Goal: Task Accomplishment & Management: Manage account settings

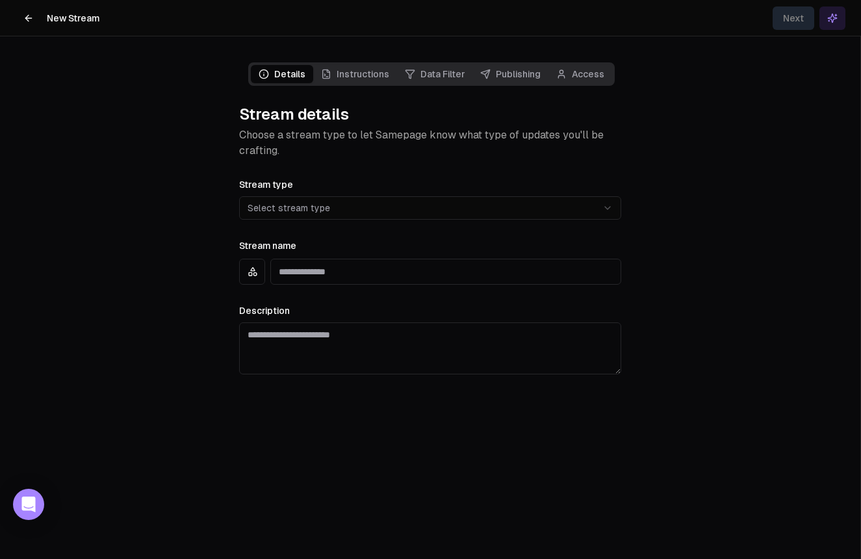
click at [35, 19] on button at bounding box center [29, 18] width 26 height 26
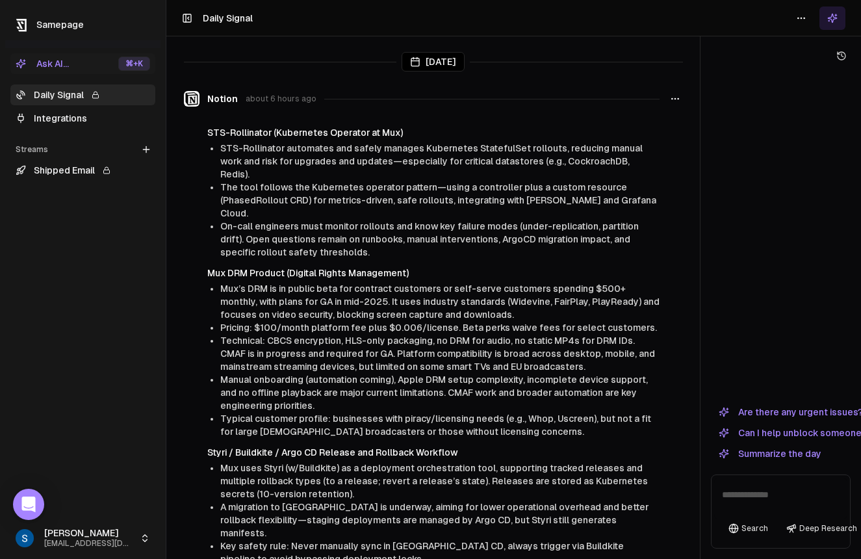
click at [806, 18] on html "Samepage Ask AI... ⌘ +K Daily Signal Integrations Streams Create Stream Shipped…" at bounding box center [430, 279] width 861 height 559
click at [822, 18] on html "Samepage Ask AI... ⌘ +K Daily Signal Integrations Streams Create Stream Shipped…" at bounding box center [430, 279] width 861 height 559
click at [835, 21] on icon at bounding box center [832, 18] width 10 height 10
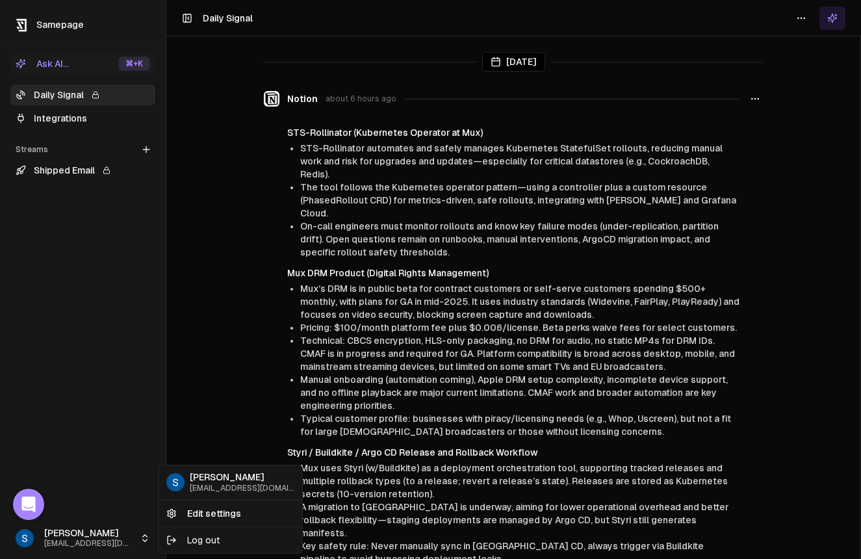
click at [44, 535] on html "Samepage Ask AI... ⌘ +K Daily Signal Integrations Streams Create Stream Shipped…" at bounding box center [430, 279] width 861 height 559
click at [204, 515] on link "Edit settings" at bounding box center [230, 513] width 138 height 21
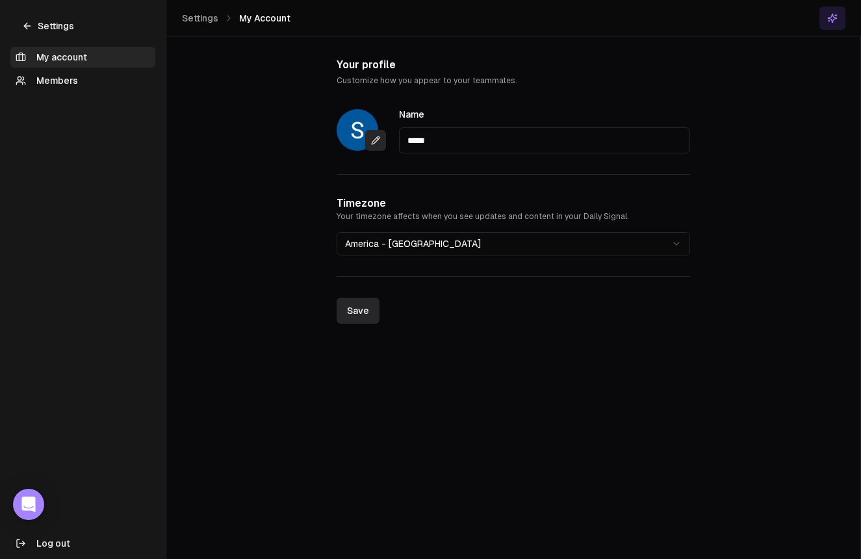
click at [53, 25] on link "Settings" at bounding box center [47, 26] width 75 height 21
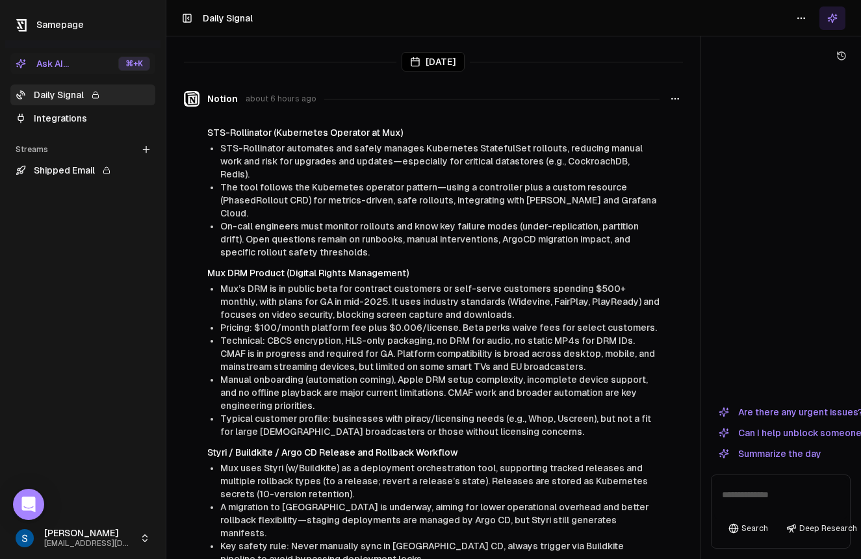
click at [47, 119] on link "Integrations" at bounding box center [82, 118] width 145 height 21
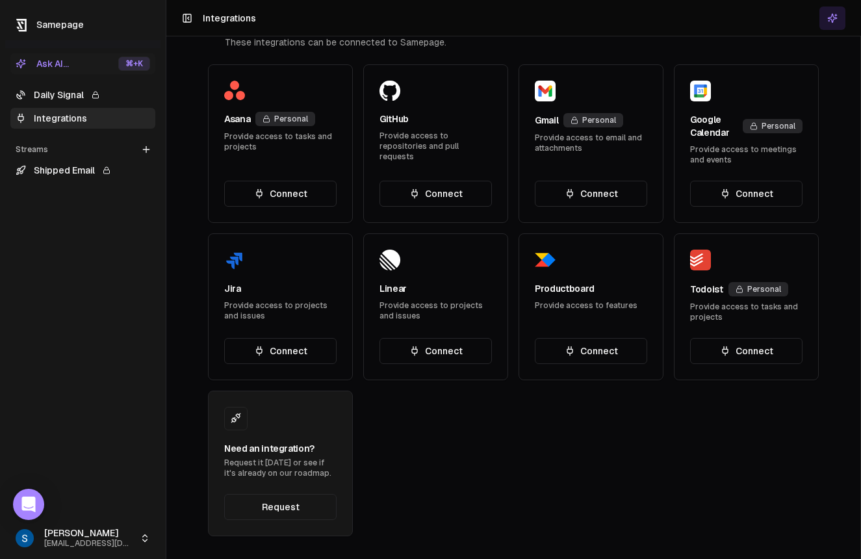
scroll to position [386, 0]
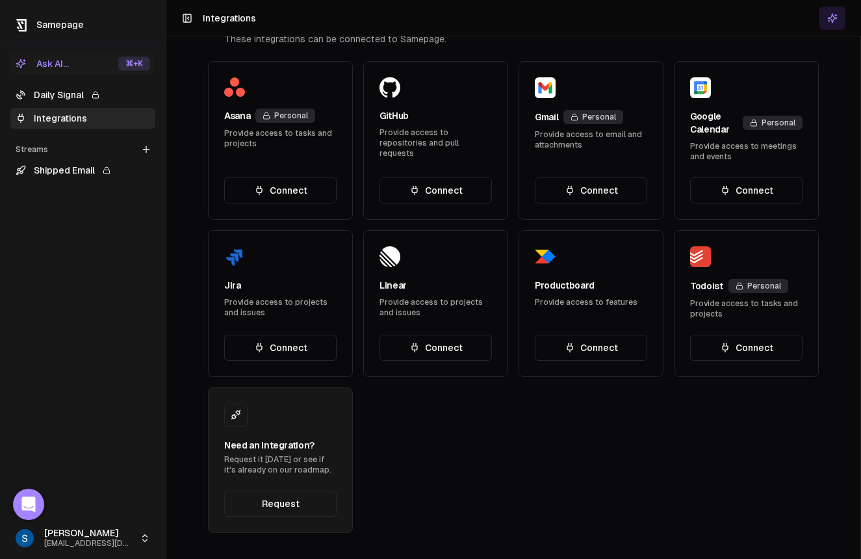
click at [583, 350] on button "Connect" at bounding box center [591, 348] width 112 height 26
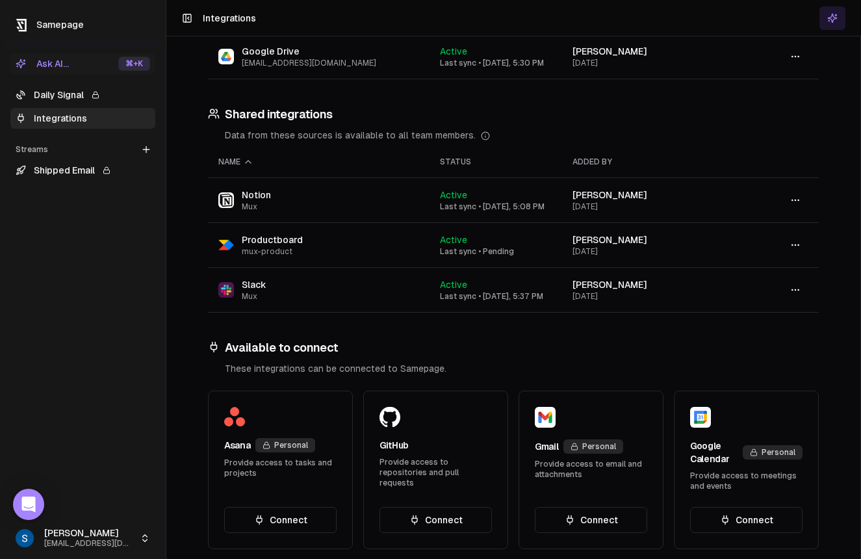
scroll to position [275, 0]
